Goal: Find specific page/section: Find specific page/section

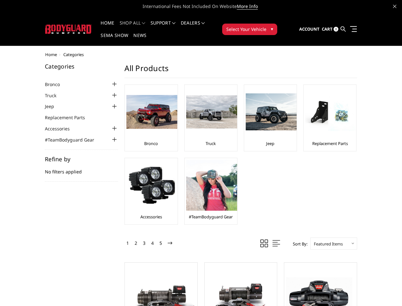
click at [201, 153] on ul "Bronco Truck Jeep Replacement Parts" at bounding box center [240, 157] width 245 height 146
click at [172, 23] on li "Support FAQ Install Instructions Shipping Warranty Terms & Conditions Cancellat…" at bounding box center [163, 27] width 30 height 12
click at [171, 27] on li "Support FAQ Install Instructions Shipping Warranty Terms & Conditions Cancellat…" at bounding box center [163, 27] width 30 height 12
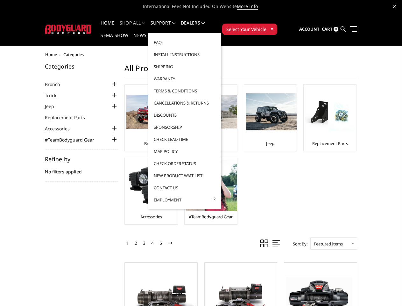
click at [266, 26] on span "Select Your Vehicle" at bounding box center [246, 29] width 40 height 7
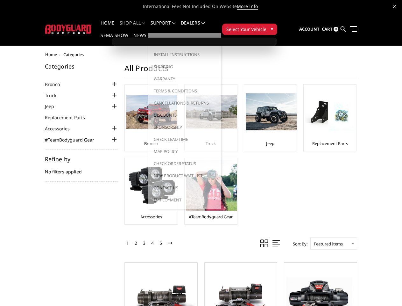
click at [266, 26] on span "Select Your Vehicle" at bounding box center [246, 29] width 40 height 7
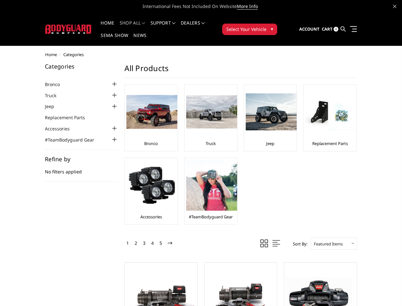
click at [110, 80] on div at bounding box center [114, 84] width 8 height 8
click at [70, 90] on link "[DATE]-[DATE] Bronco Front" at bounding box center [83, 93] width 70 height 7
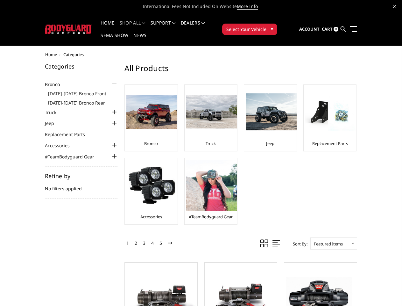
click at [70, 94] on ul "[DATE]-[DATE] Bronco Front [DATE]-[DATE] Bronco Rear [DATE]-[DATE] Bronco Steps…" at bounding box center [83, 96] width 70 height 17
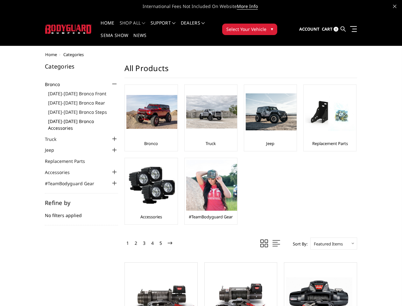
click at [70, 118] on link "[DATE]-[DATE] Bronco Accessories" at bounding box center [83, 124] width 70 height 13
